Goal: Information Seeking & Learning: Learn about a topic

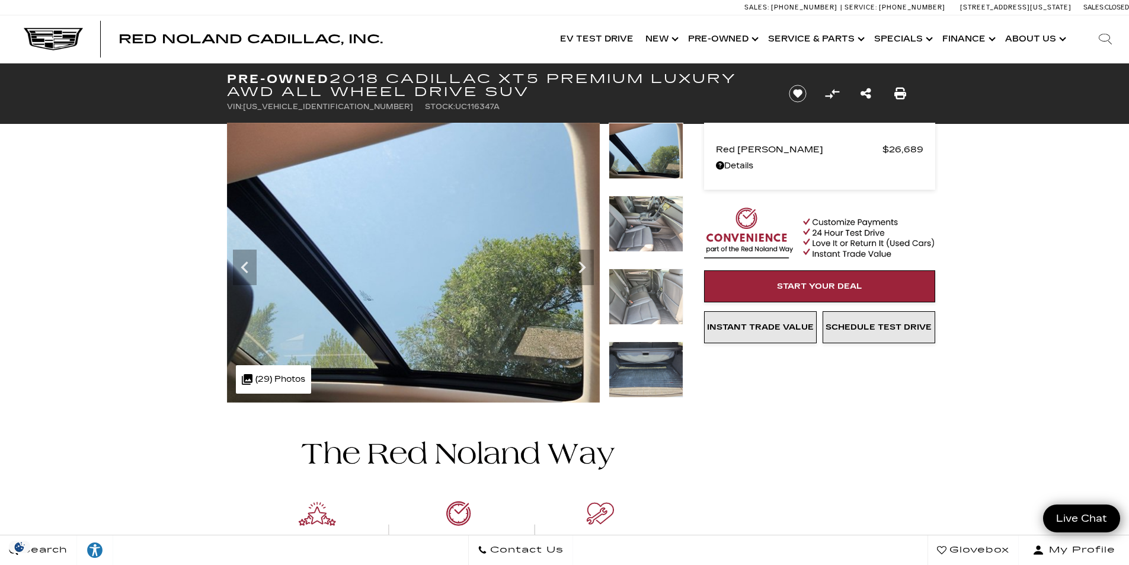
click at [272, 374] on div ".cls-1, .cls-3 { fill: #c50033; } .cls-1 { clip-rule: evenodd; } .cls-2 { clip-…" at bounding box center [273, 379] width 75 height 28
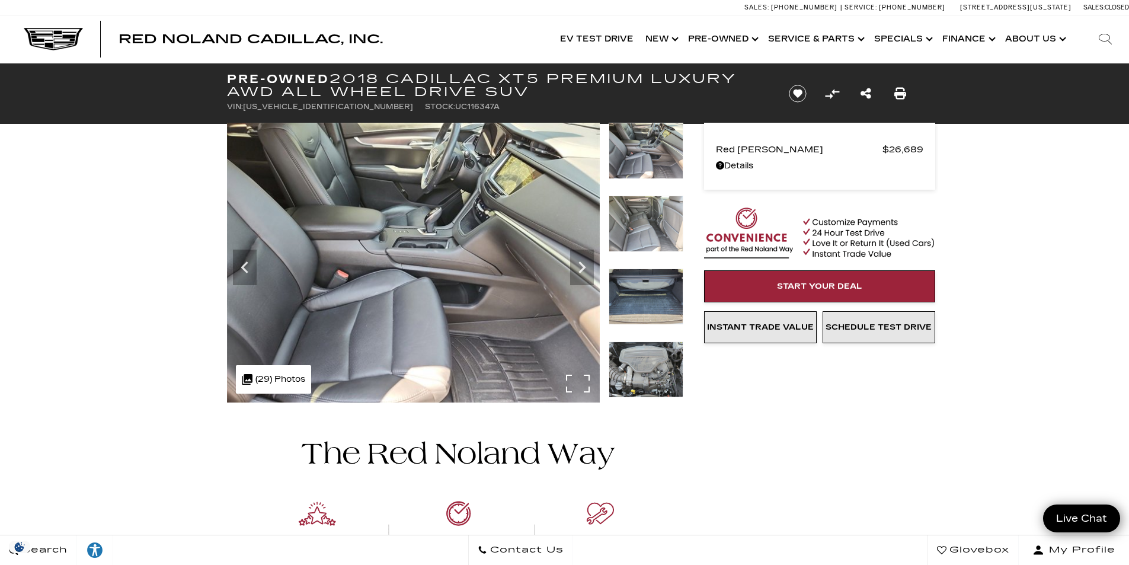
click at [276, 377] on div ".cls-1, .cls-3 { fill: #c50033; } .cls-1 { clip-rule: evenodd; } .cls-2 { clip-…" at bounding box center [273, 379] width 75 height 28
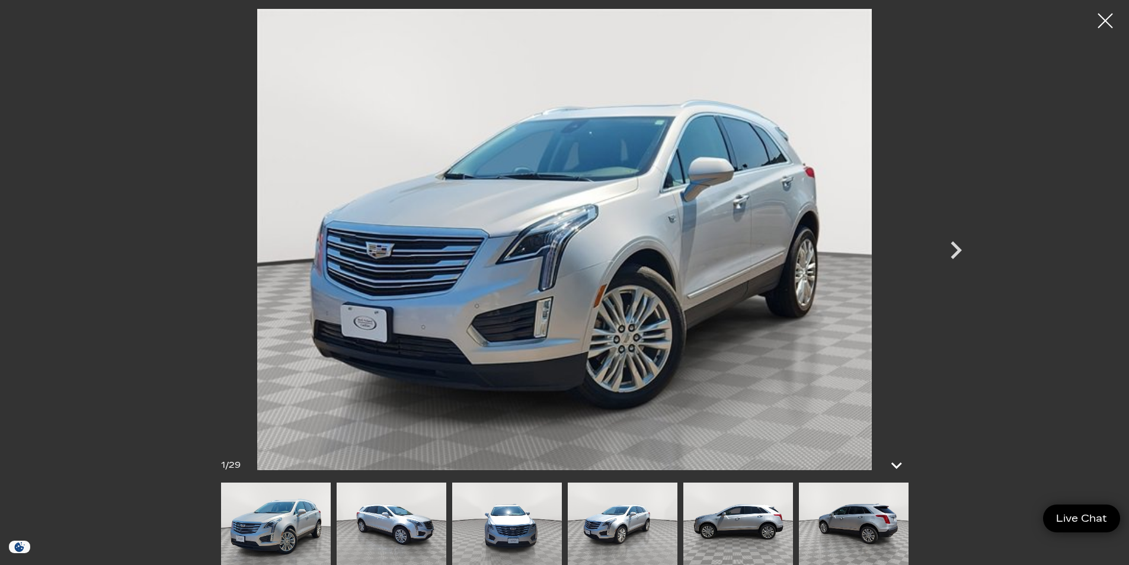
click at [396, 508] on img at bounding box center [392, 524] width 110 height 82
click at [949, 250] on icon "Next" at bounding box center [956, 250] width 36 height 36
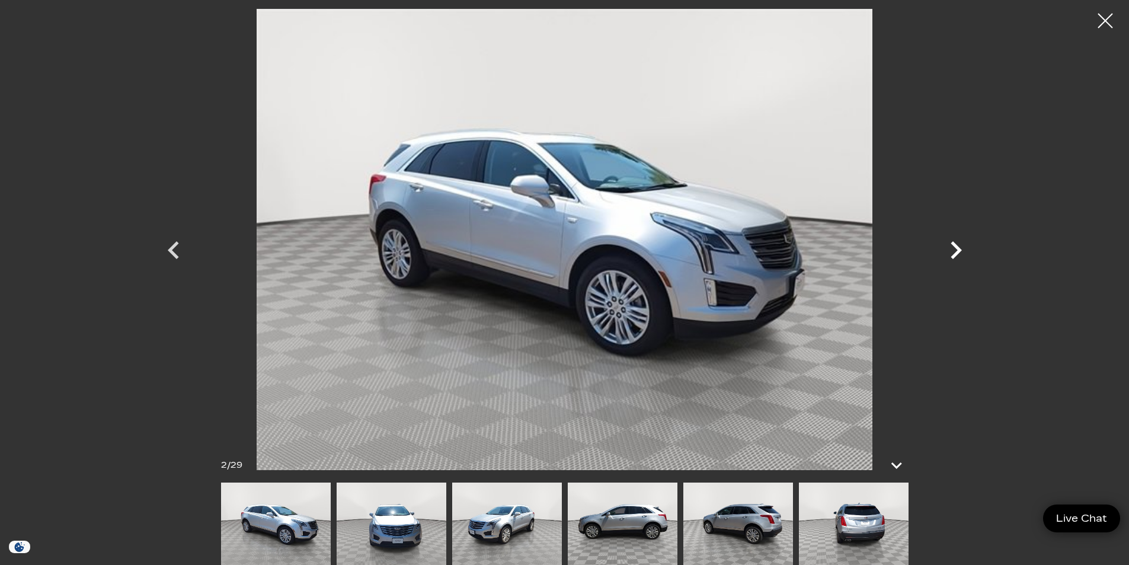
click at [949, 250] on icon "Next" at bounding box center [956, 250] width 36 height 36
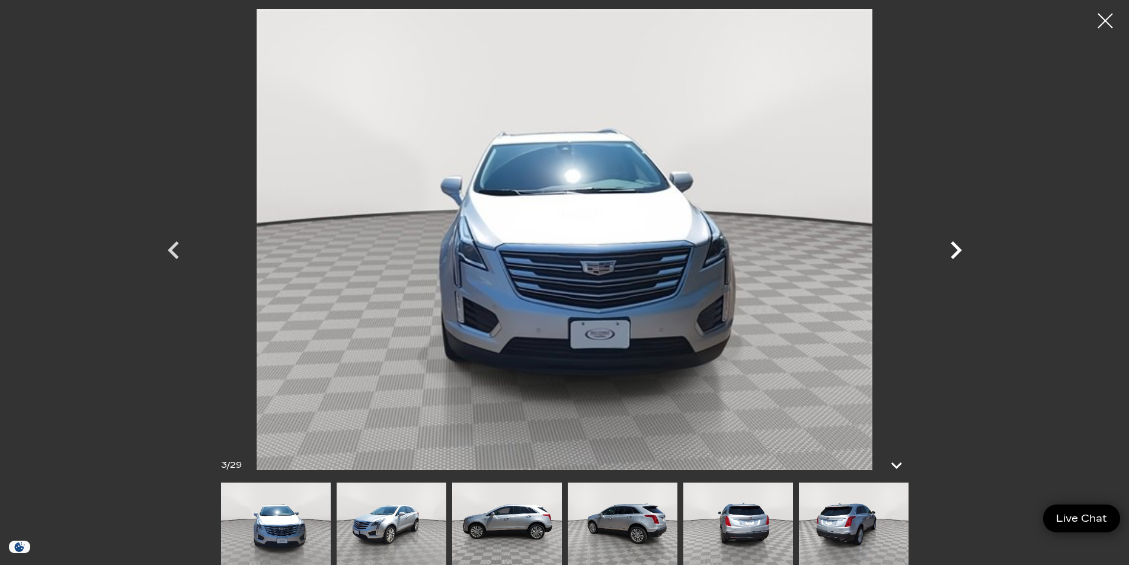
click at [949, 250] on icon "Next" at bounding box center [956, 250] width 36 height 36
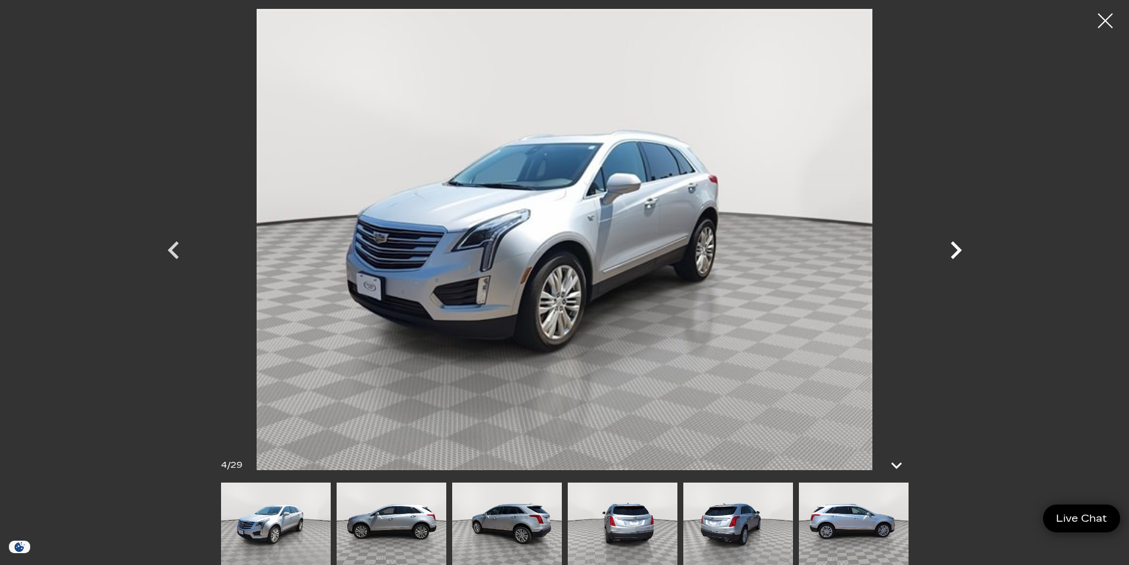
click at [949, 250] on icon "Next" at bounding box center [956, 250] width 36 height 36
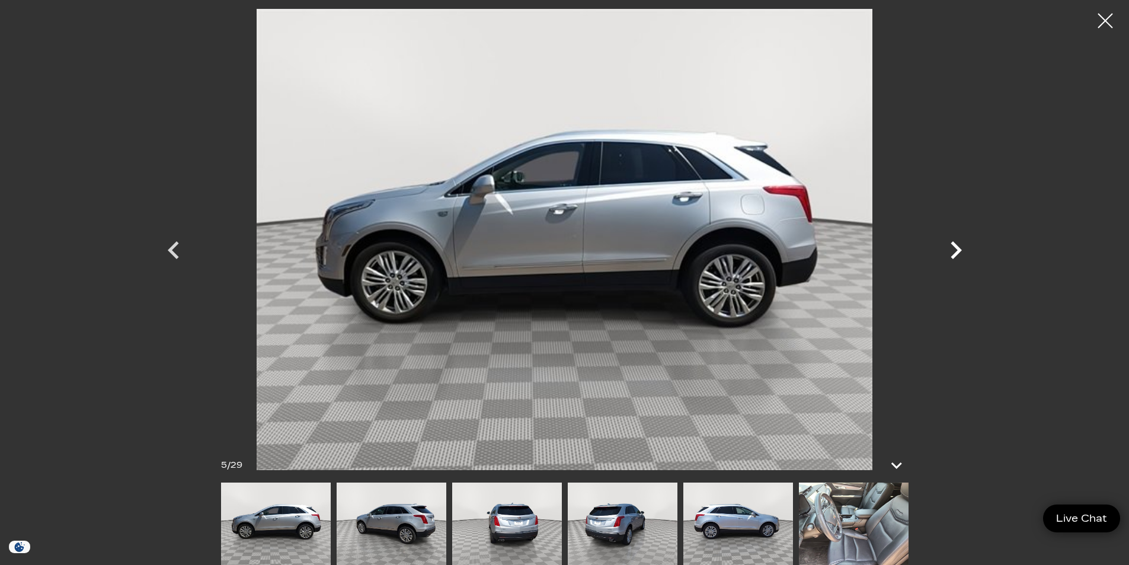
click at [949, 250] on icon "Next" at bounding box center [956, 250] width 36 height 36
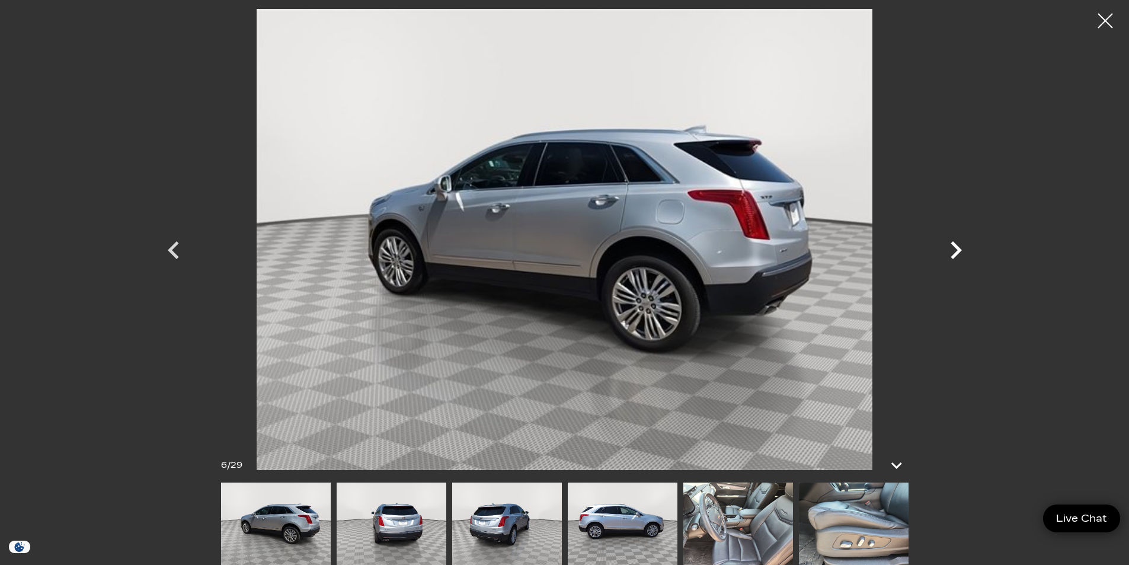
click at [949, 250] on icon "Next" at bounding box center [956, 250] width 36 height 36
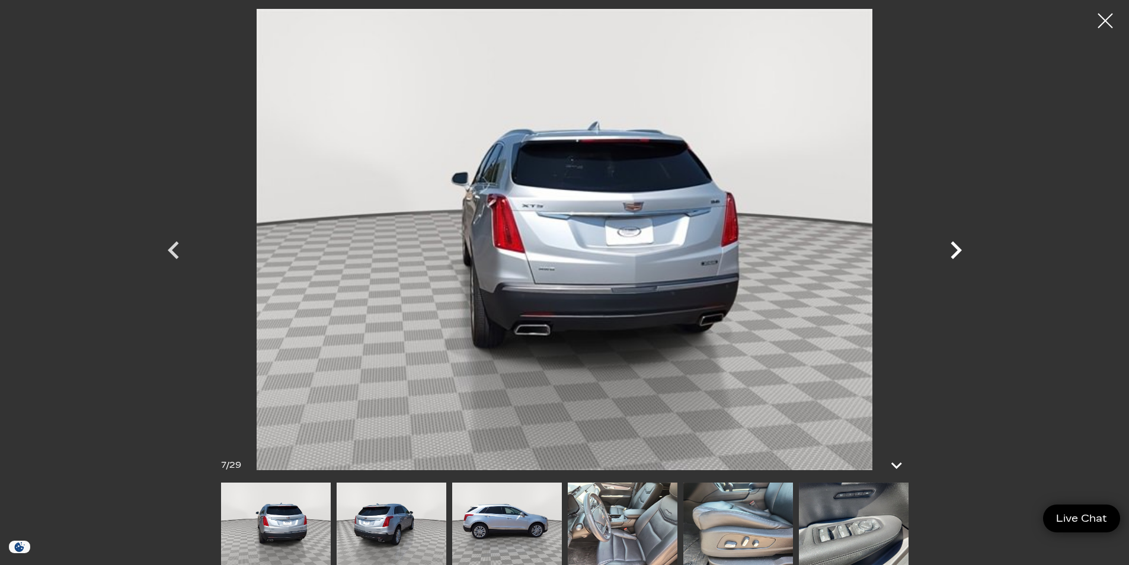
click at [949, 250] on icon "Next" at bounding box center [956, 250] width 36 height 36
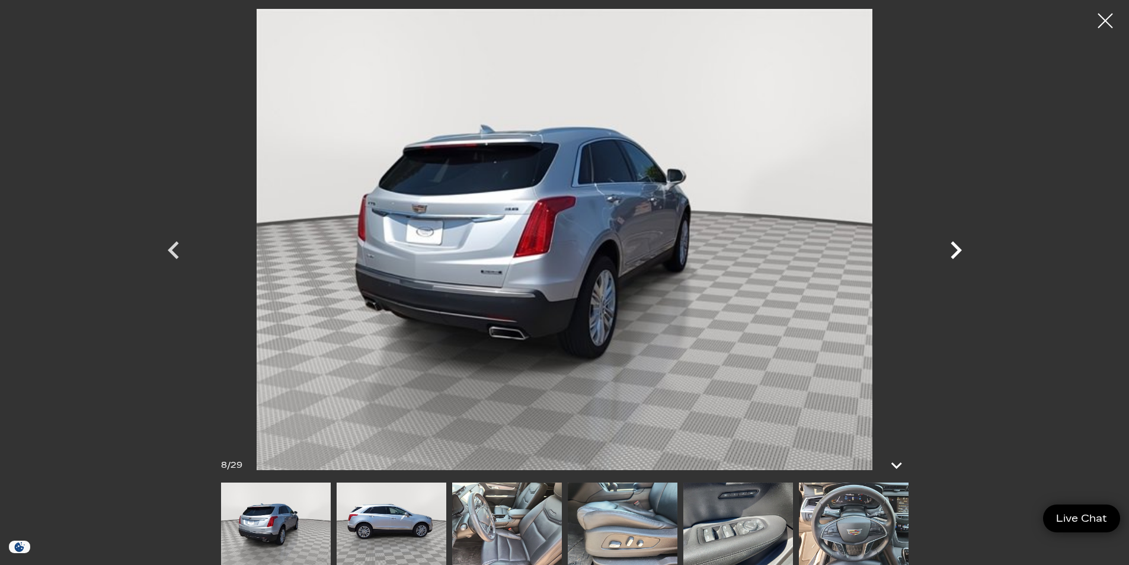
click at [949, 250] on icon "Next" at bounding box center [956, 250] width 36 height 36
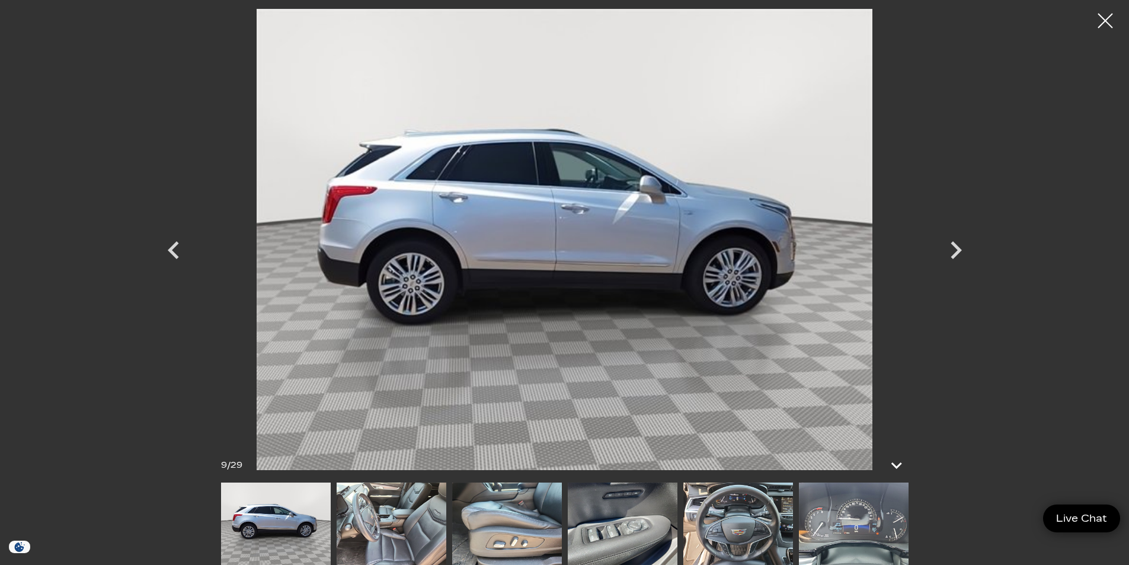
click at [864, 528] on img at bounding box center [854, 524] width 110 height 82
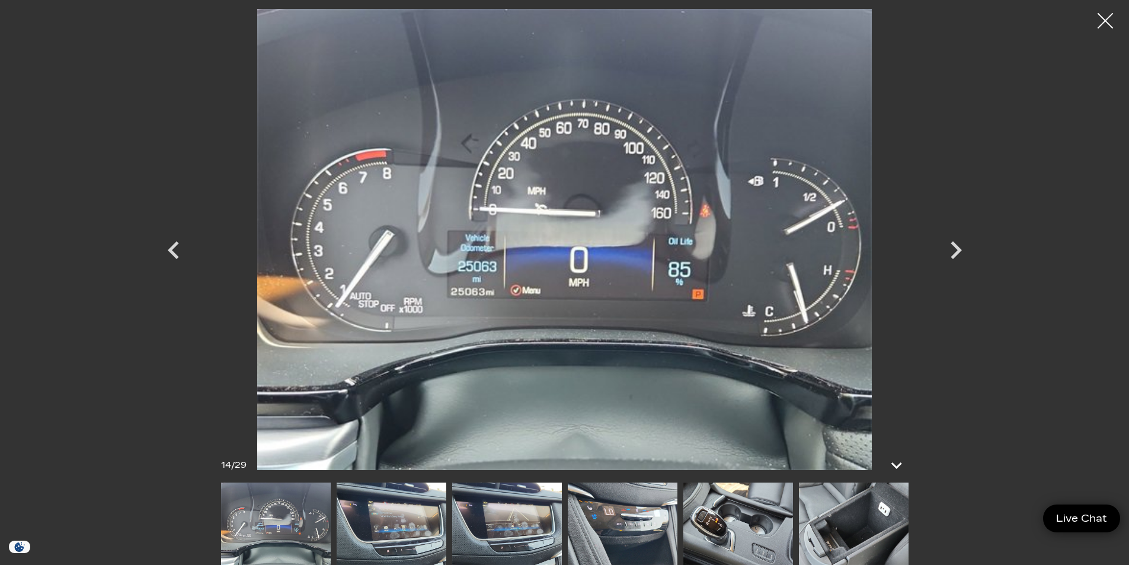
click at [1101, 20] on div at bounding box center [1105, 20] width 31 height 31
